Goal: Task Accomplishment & Management: Complete application form

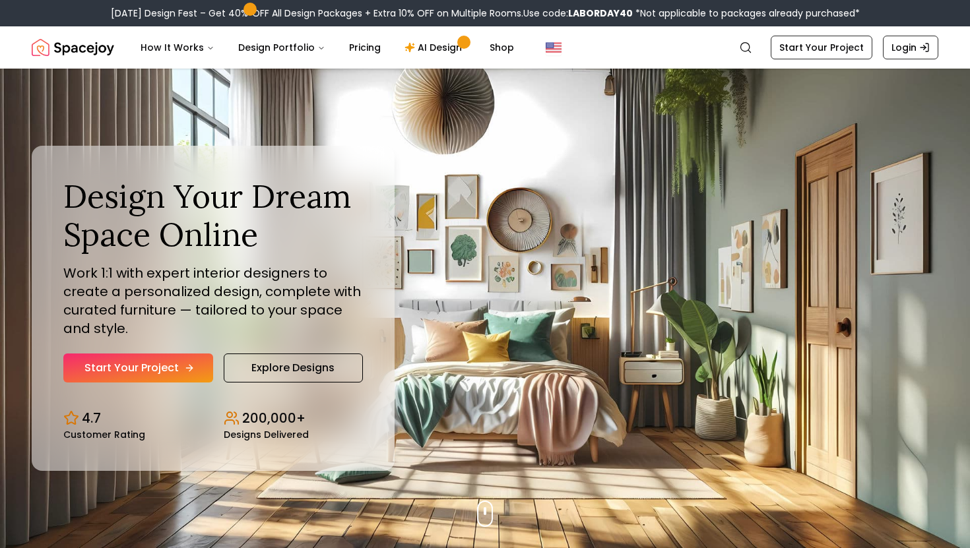
click at [144, 375] on link "Start Your Project" at bounding box center [138, 368] width 150 height 29
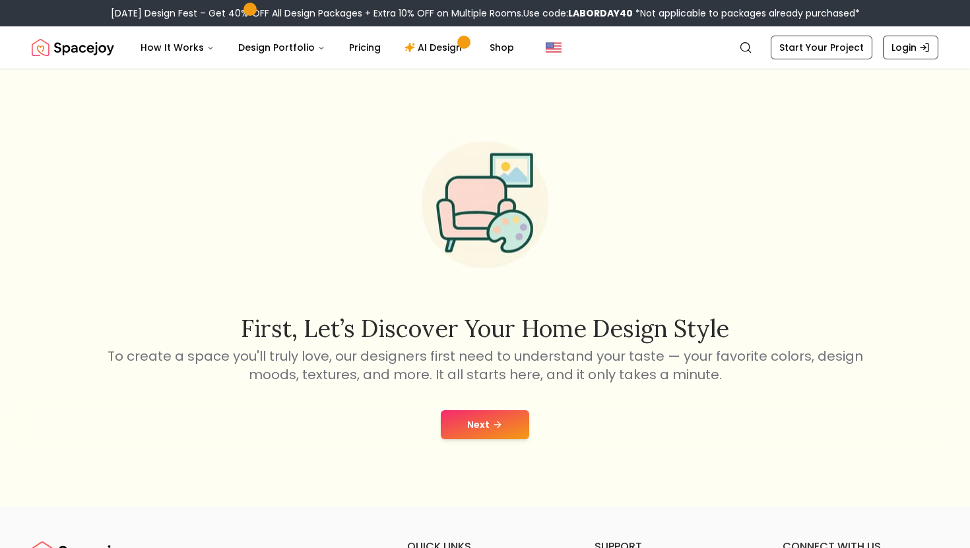
click at [481, 413] on button "Next" at bounding box center [485, 424] width 88 height 29
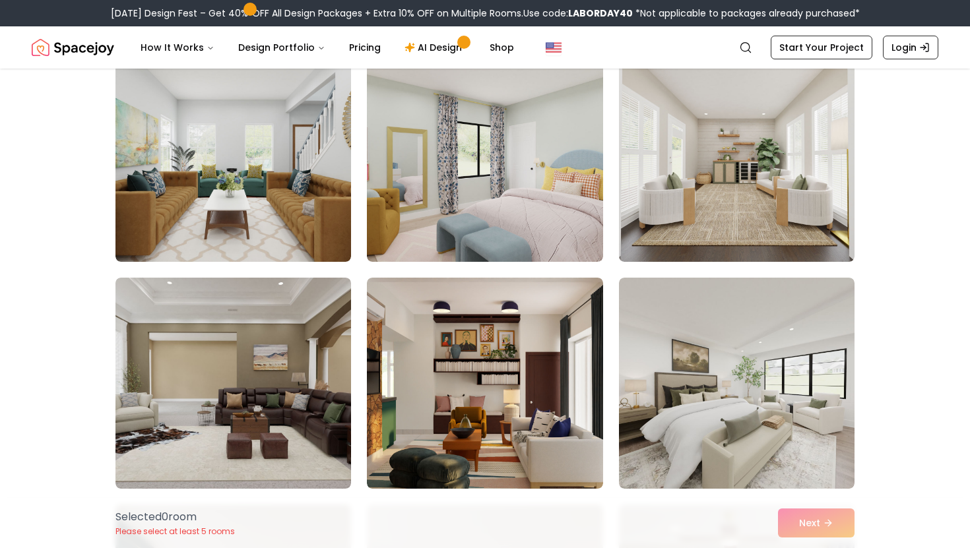
scroll to position [345, 0]
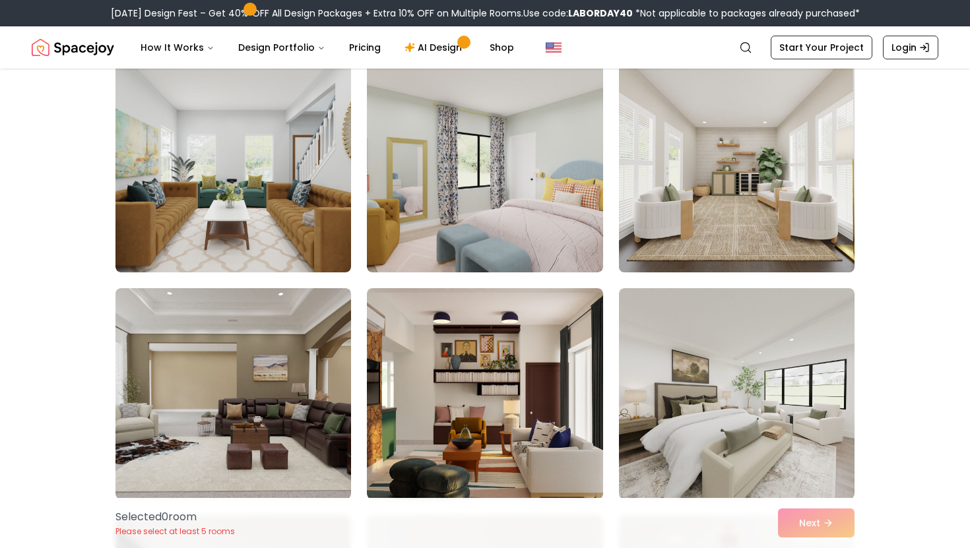
click at [683, 195] on img at bounding box center [736, 167] width 247 height 222
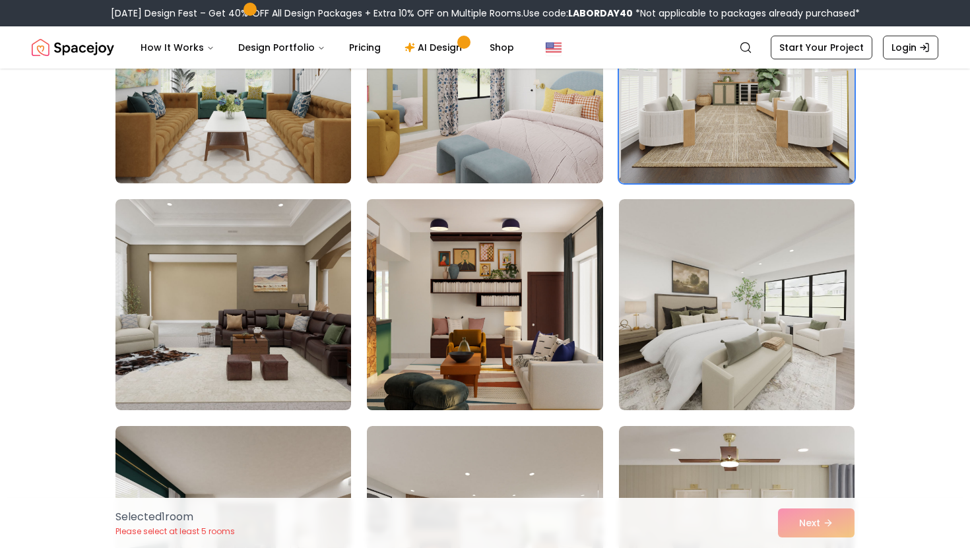
click at [571, 384] on img at bounding box center [484, 305] width 247 height 222
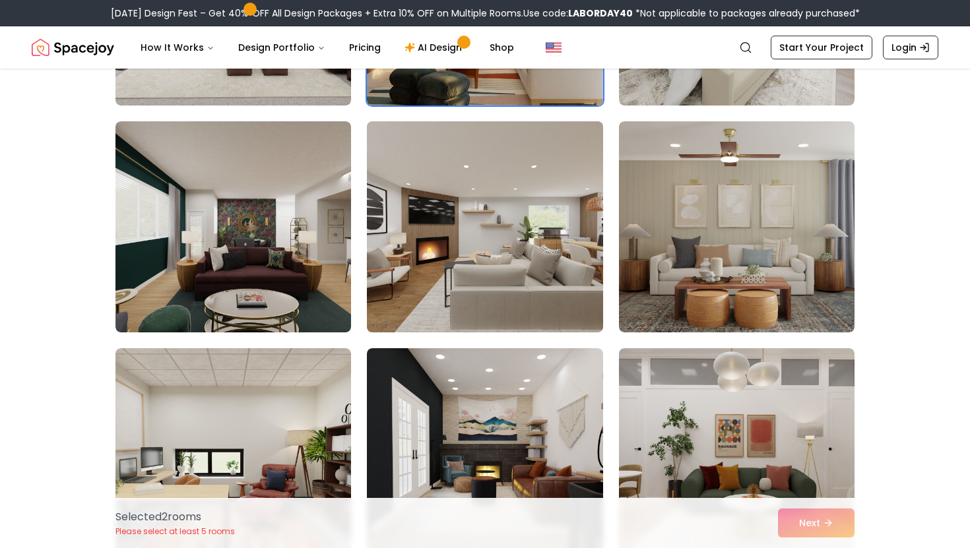
scroll to position [740, 0]
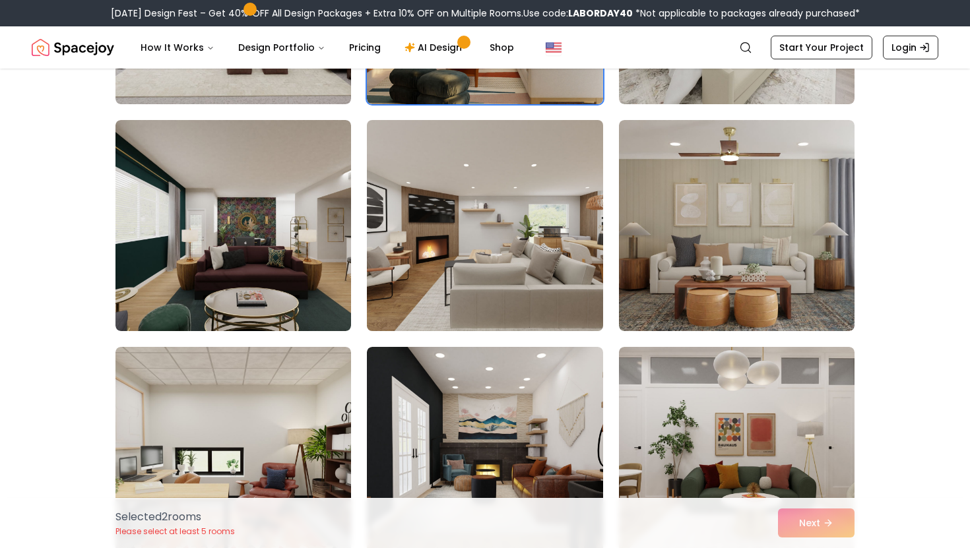
click at [439, 257] on img at bounding box center [484, 226] width 247 height 222
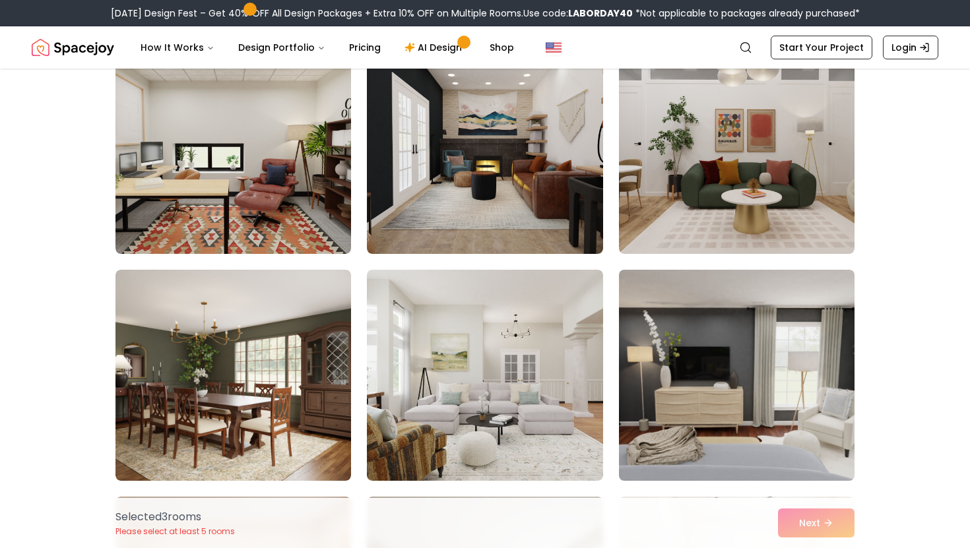
click at [706, 359] on img at bounding box center [736, 376] width 247 height 222
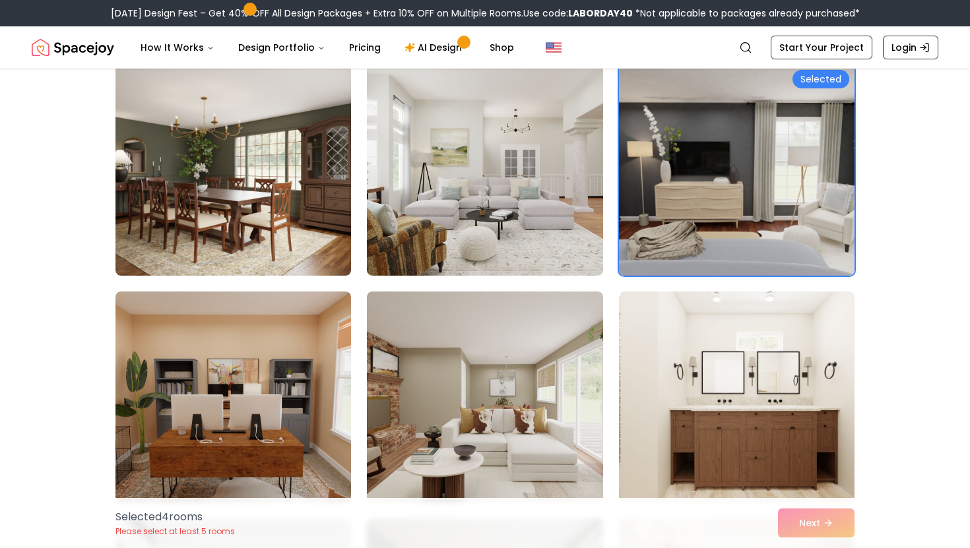
scroll to position [1282, 0]
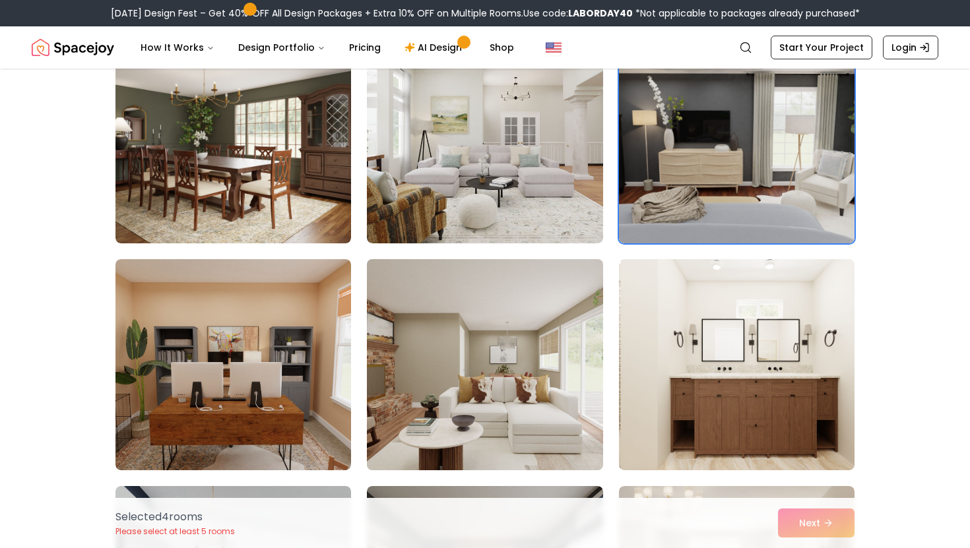
click at [511, 364] on img at bounding box center [484, 365] width 247 height 222
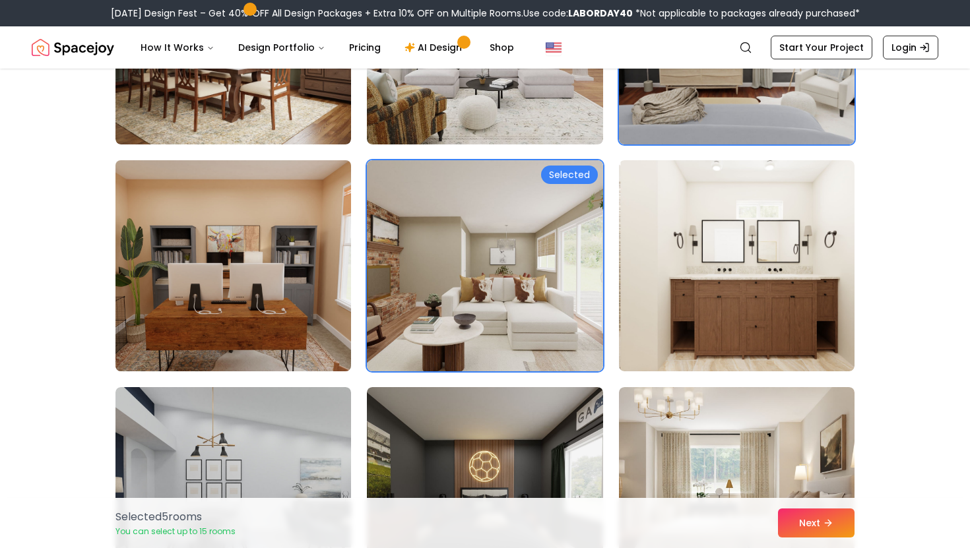
click at [295, 313] on img at bounding box center [233, 266] width 247 height 222
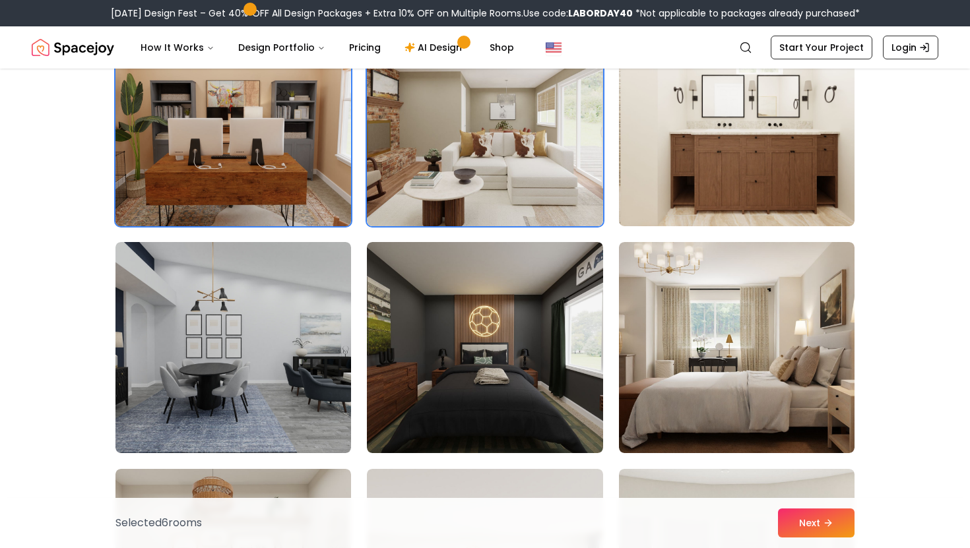
scroll to position [1552, 0]
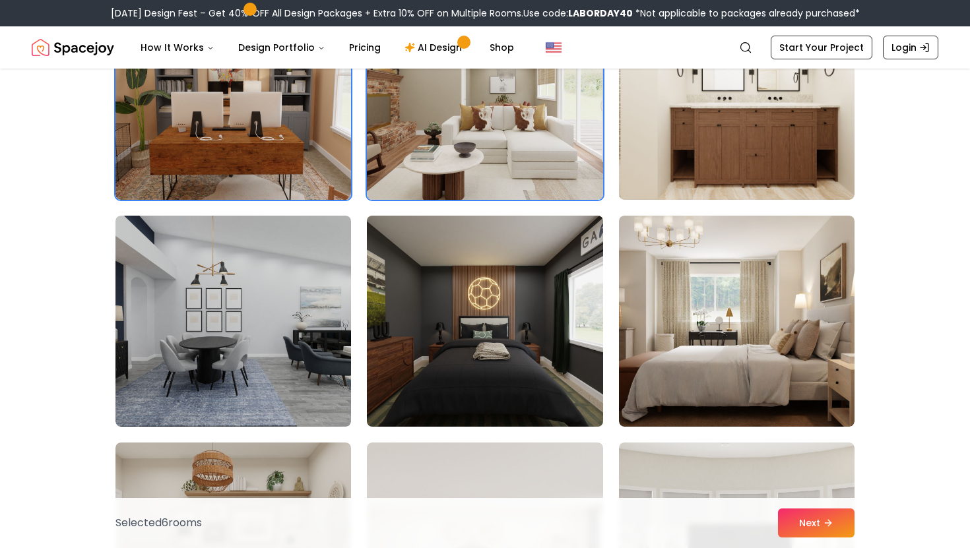
click at [451, 315] on img at bounding box center [484, 321] width 247 height 222
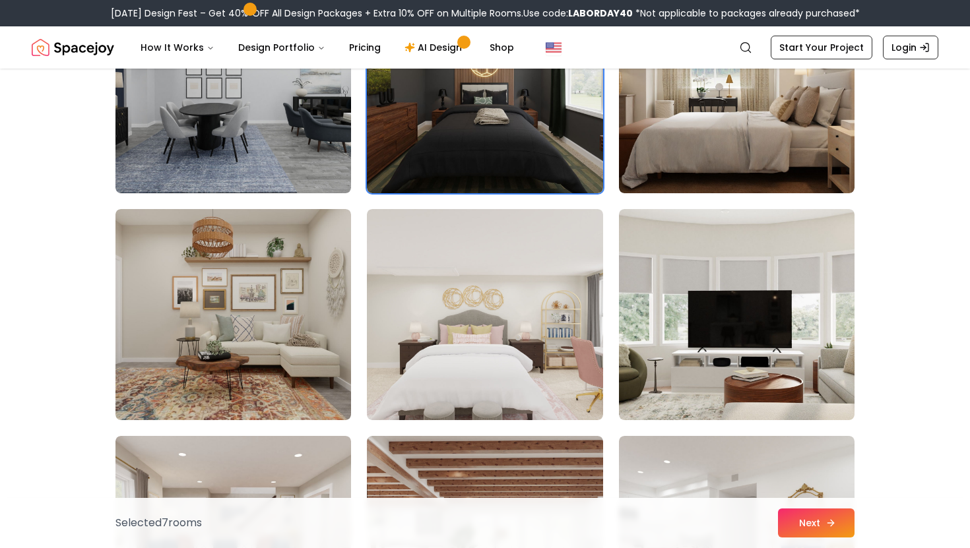
click at [804, 518] on button "Next" at bounding box center [816, 523] width 77 height 29
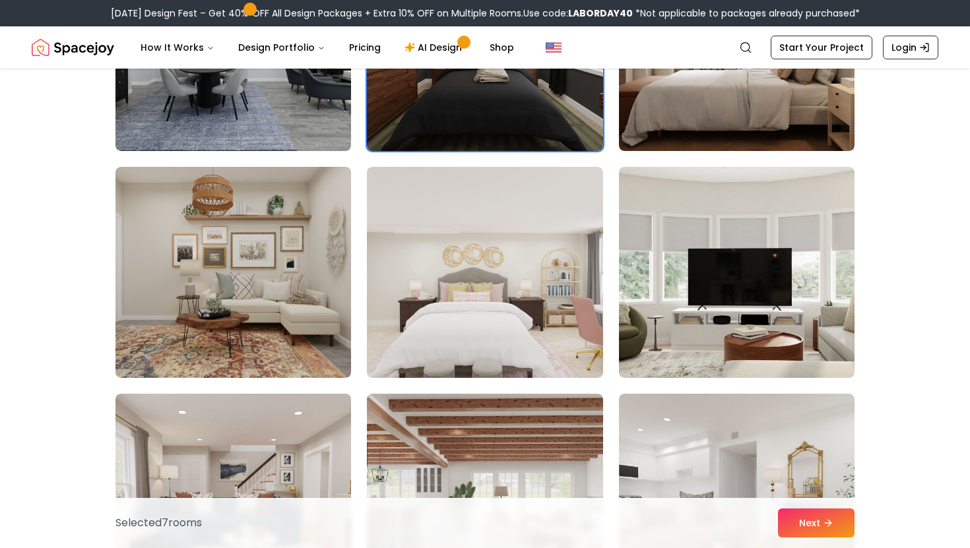
scroll to position [1786, 0]
